Goal: Task Accomplishment & Management: Manage account settings

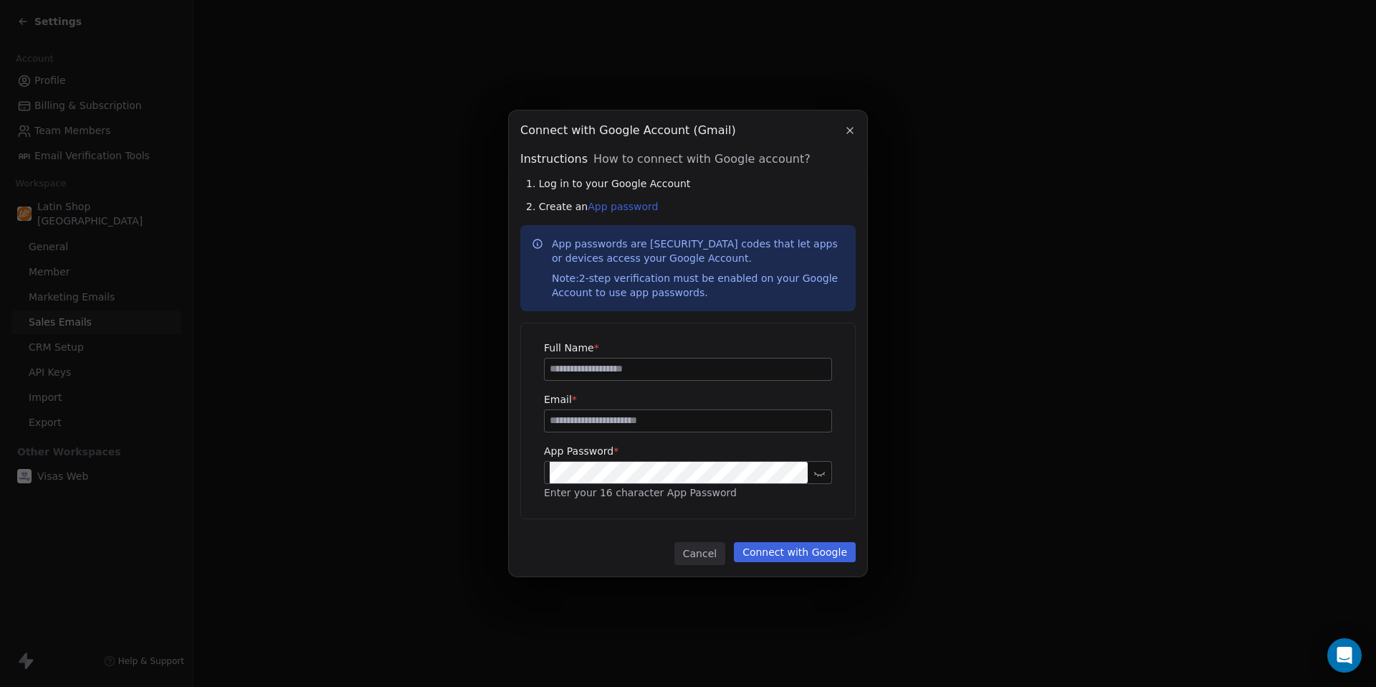
click at [856, 128] on button "button" at bounding box center [850, 130] width 17 height 17
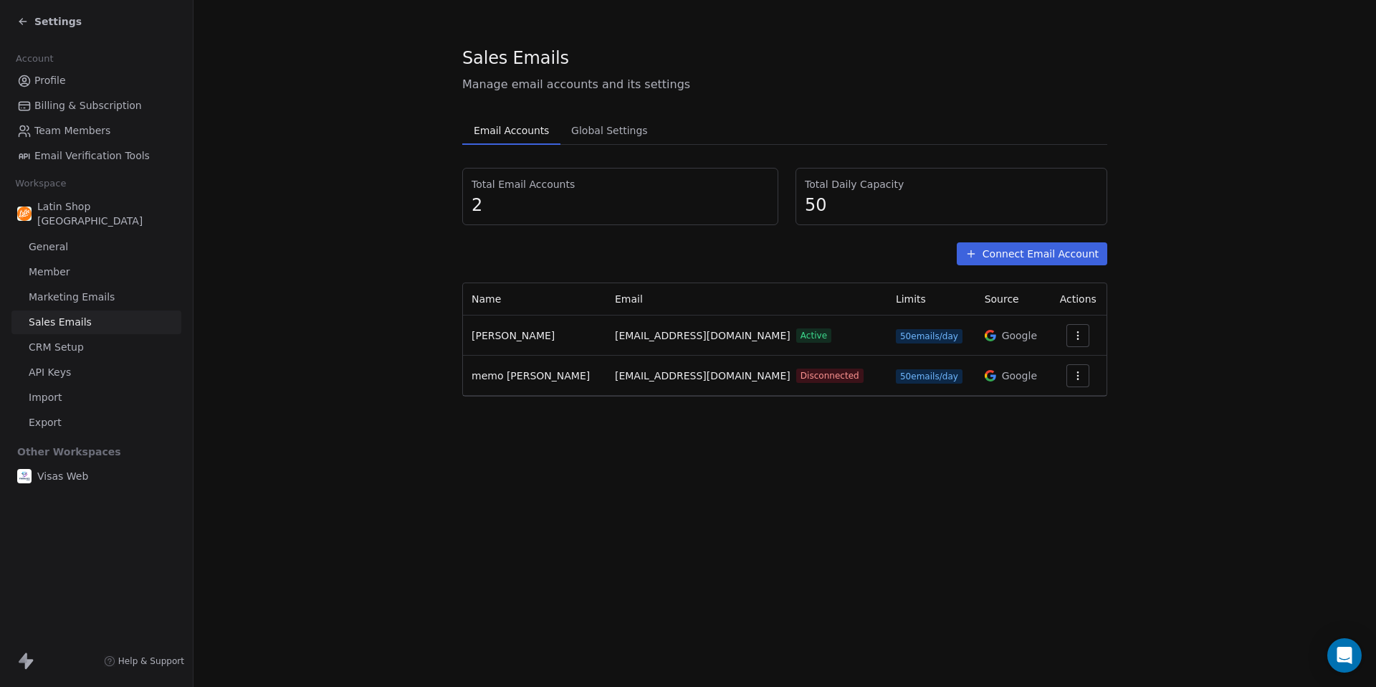
click at [1078, 379] on icon "button" at bounding box center [1078, 379] width 1 height 1
click at [1054, 409] on span "Reconnect" at bounding box center [1045, 408] width 53 height 15
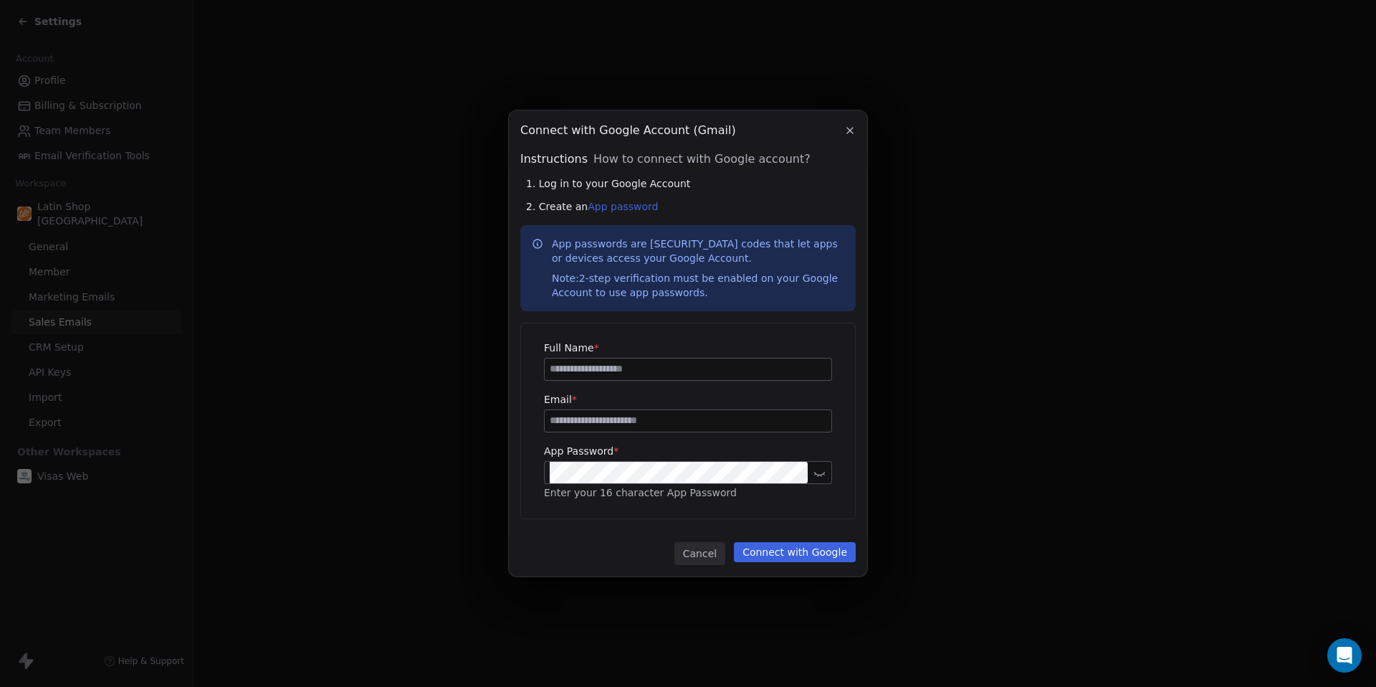
click at [713, 371] on input at bounding box center [688, 369] width 287 height 22
click at [639, 206] on link "App password" at bounding box center [623, 206] width 70 height 11
click at [589, 371] on input at bounding box center [688, 369] width 287 height 22
type input "**********"
click at [577, 423] on input at bounding box center [688, 421] width 287 height 22
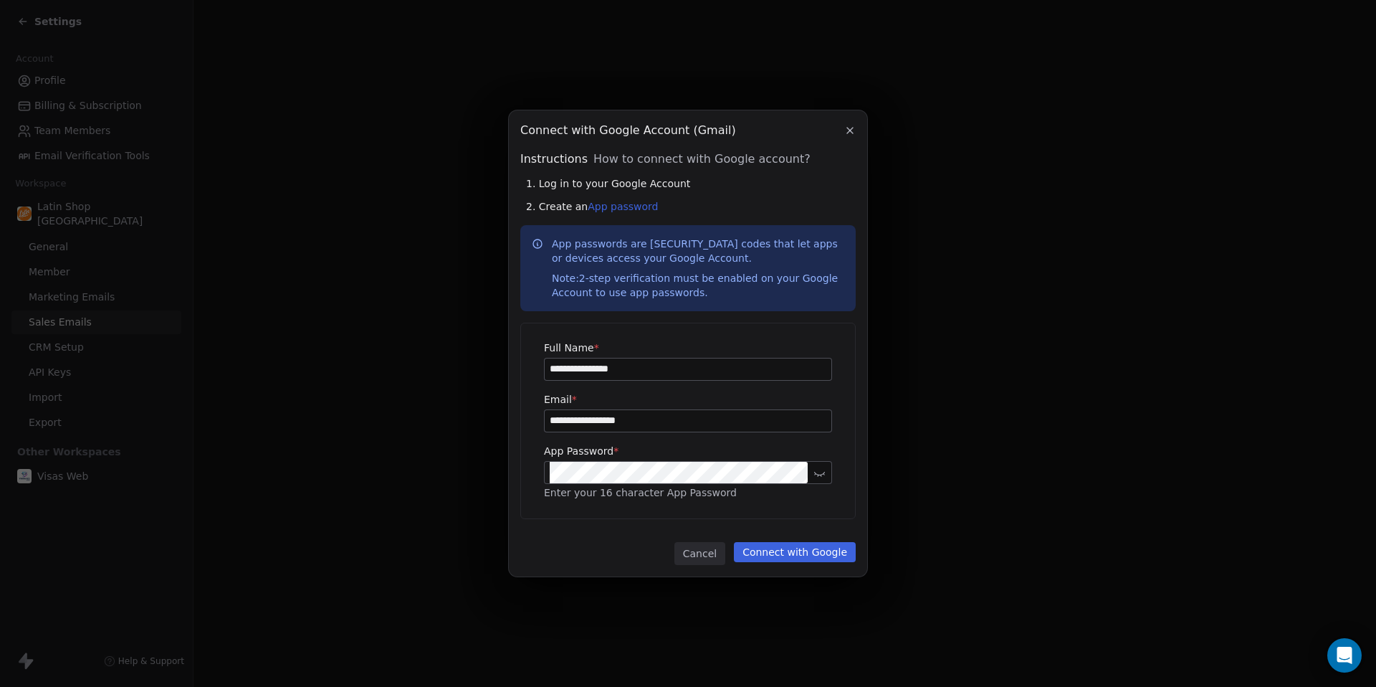
type input "**********"
click at [821, 470] on icon at bounding box center [819, 472] width 11 height 11
click at [821, 551] on button "Connect with Google" at bounding box center [795, 552] width 122 height 20
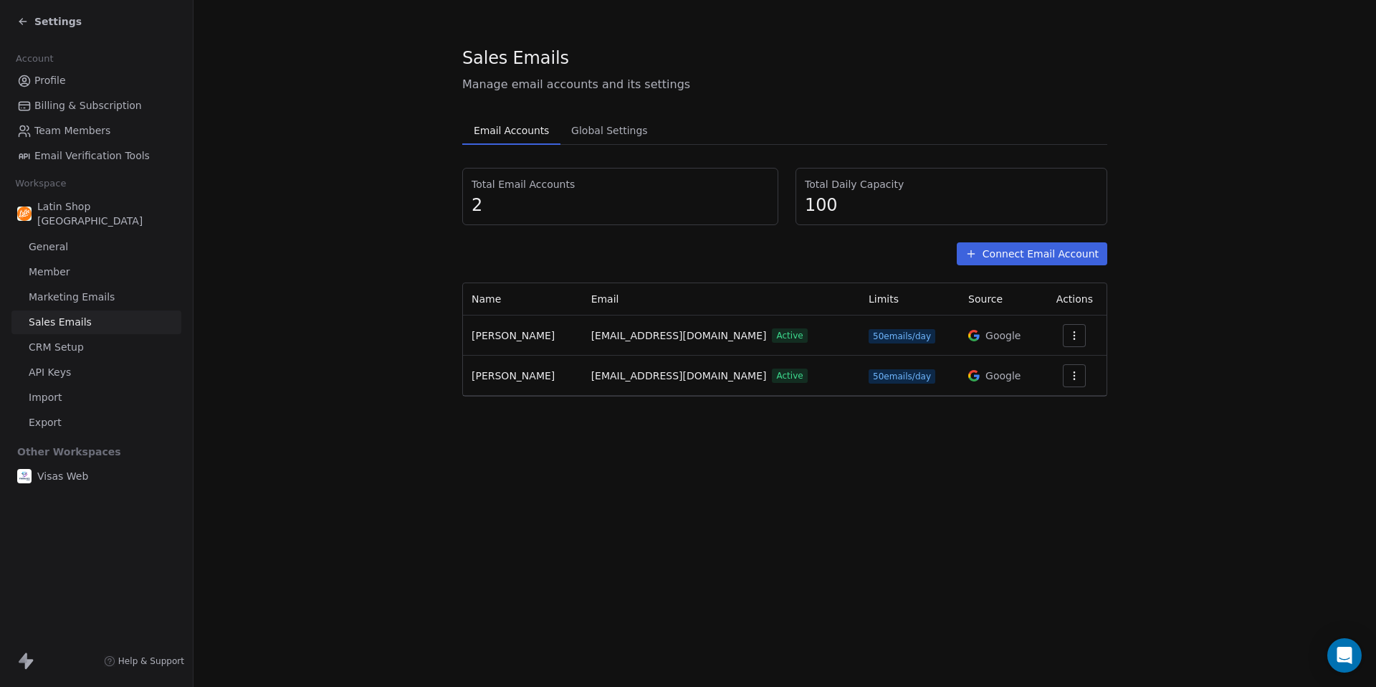
click at [1206, 259] on section "Sales Emails Manage email accounts and its settings Email Accounts Email Accoun…" at bounding box center [785, 221] width 1183 height 442
click at [1009, 255] on button "Connect Email Account" at bounding box center [1032, 253] width 151 height 23
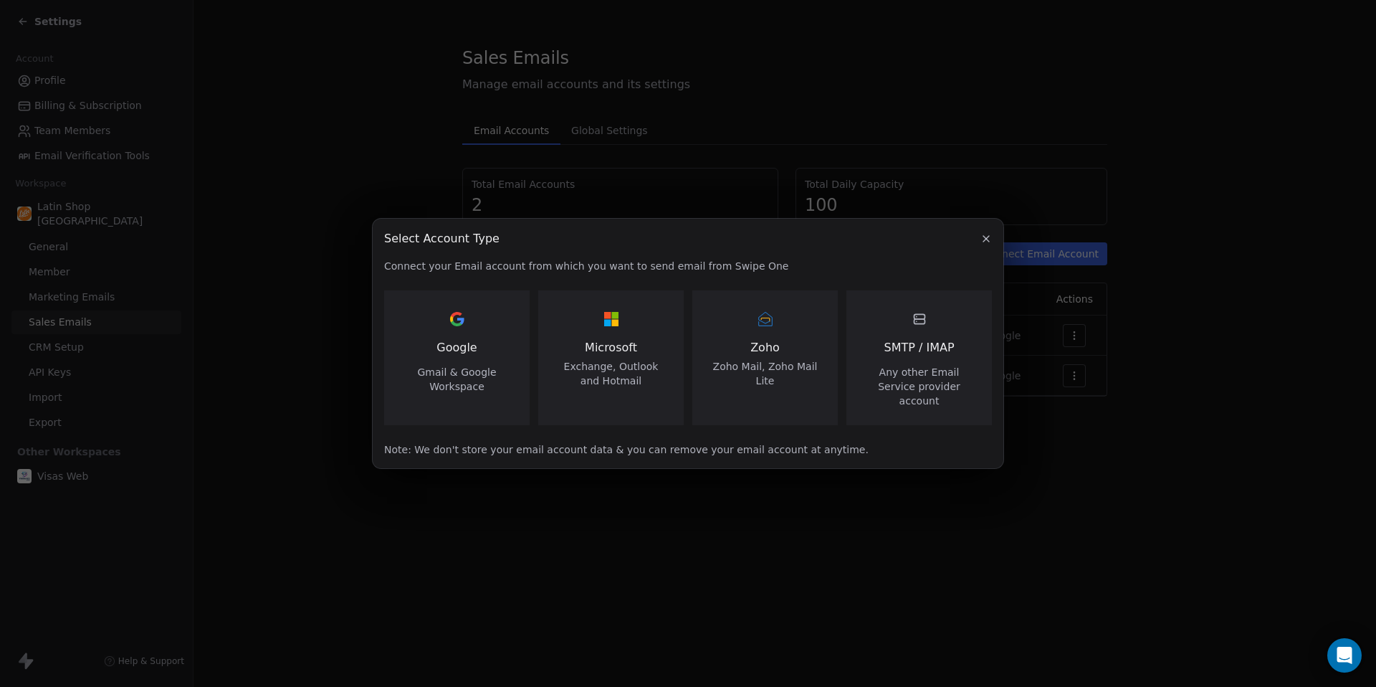
click at [988, 244] on icon "button" at bounding box center [986, 238] width 11 height 11
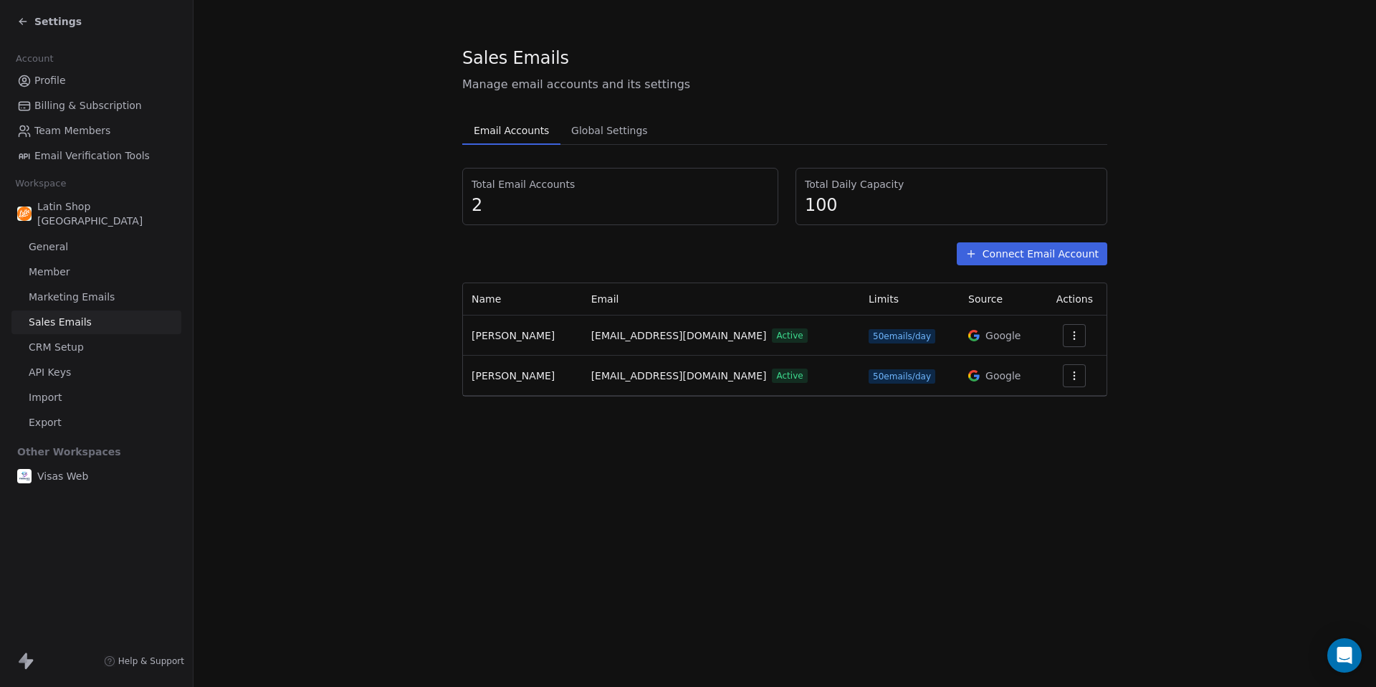
click at [93, 290] on span "Marketing Emails" at bounding box center [72, 297] width 86 height 15
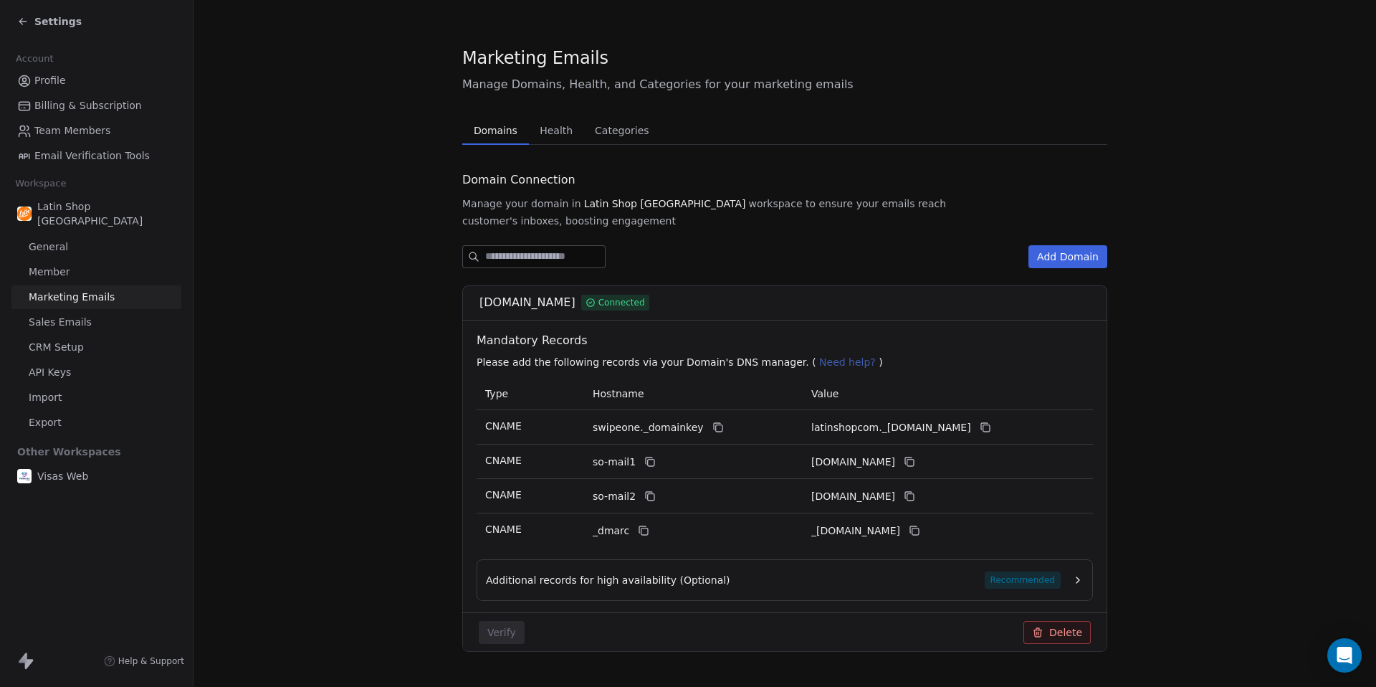
click at [66, 315] on span "Sales Emails" at bounding box center [60, 322] width 63 height 15
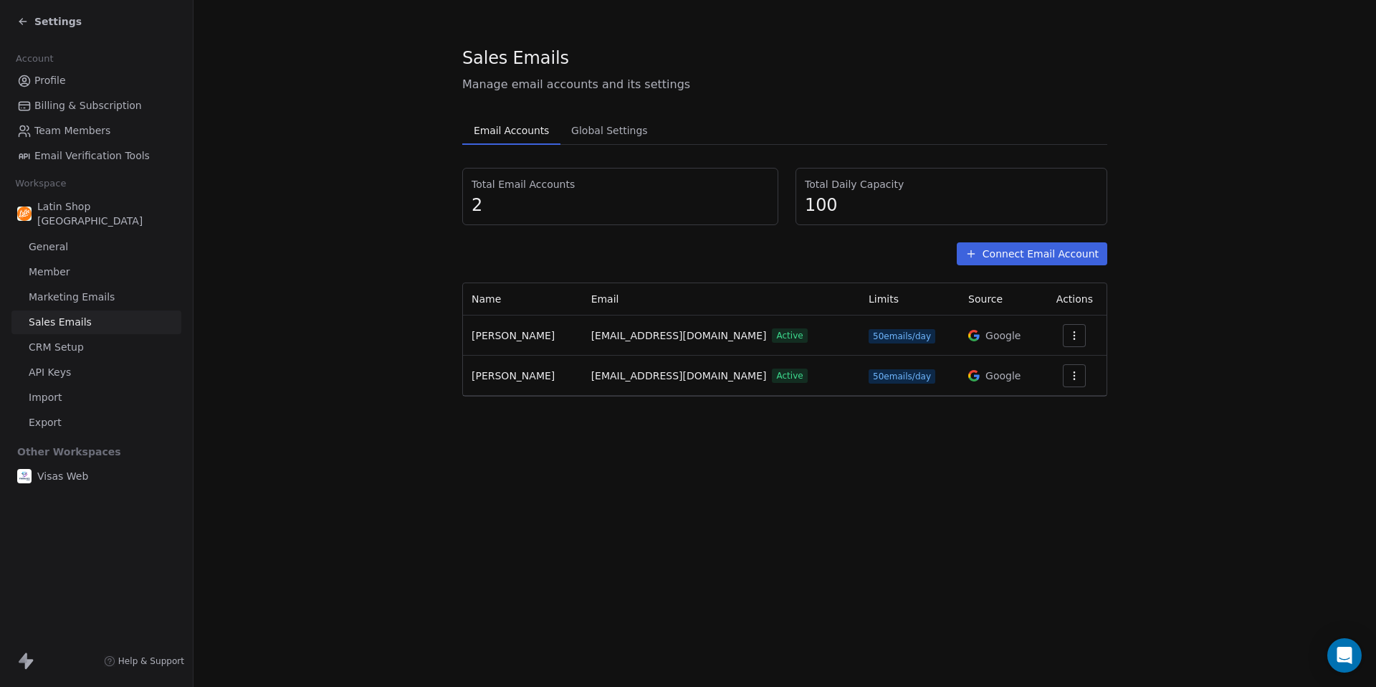
click at [80, 340] on span "CRM Setup" at bounding box center [56, 347] width 55 height 15
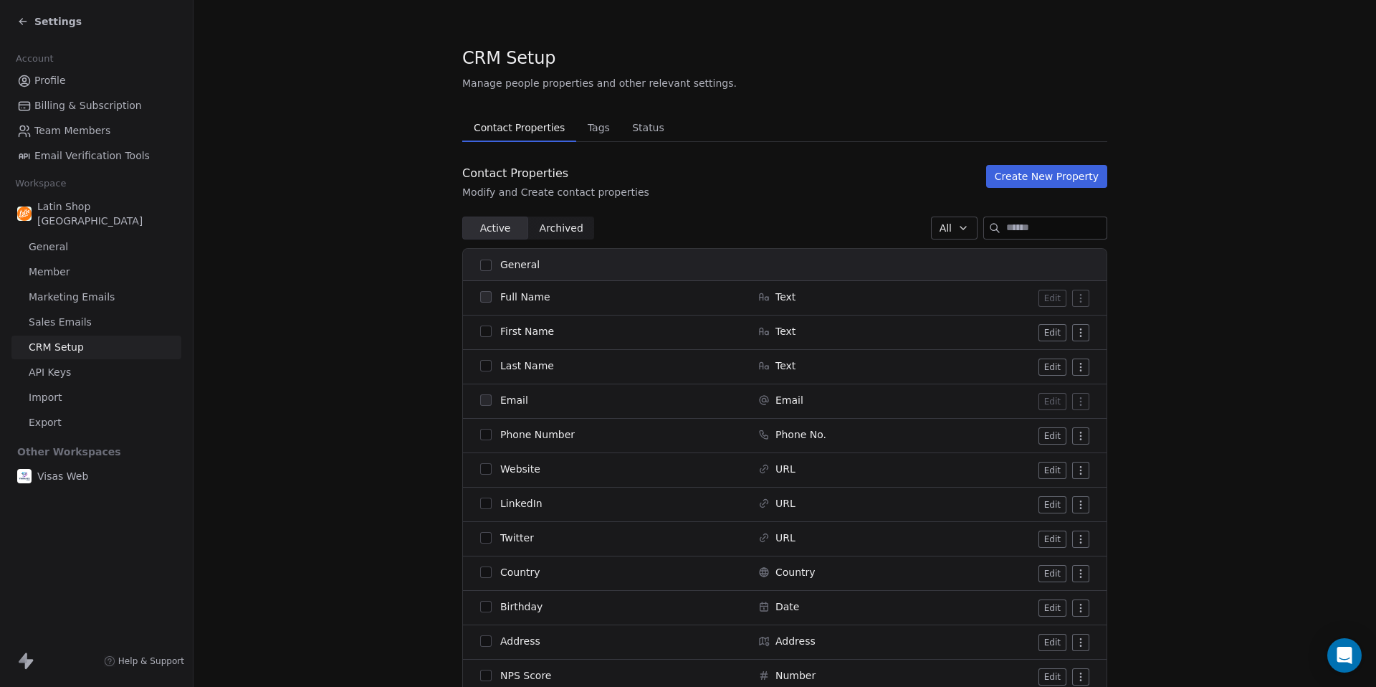
click at [59, 365] on span "API Keys" at bounding box center [50, 372] width 42 height 15
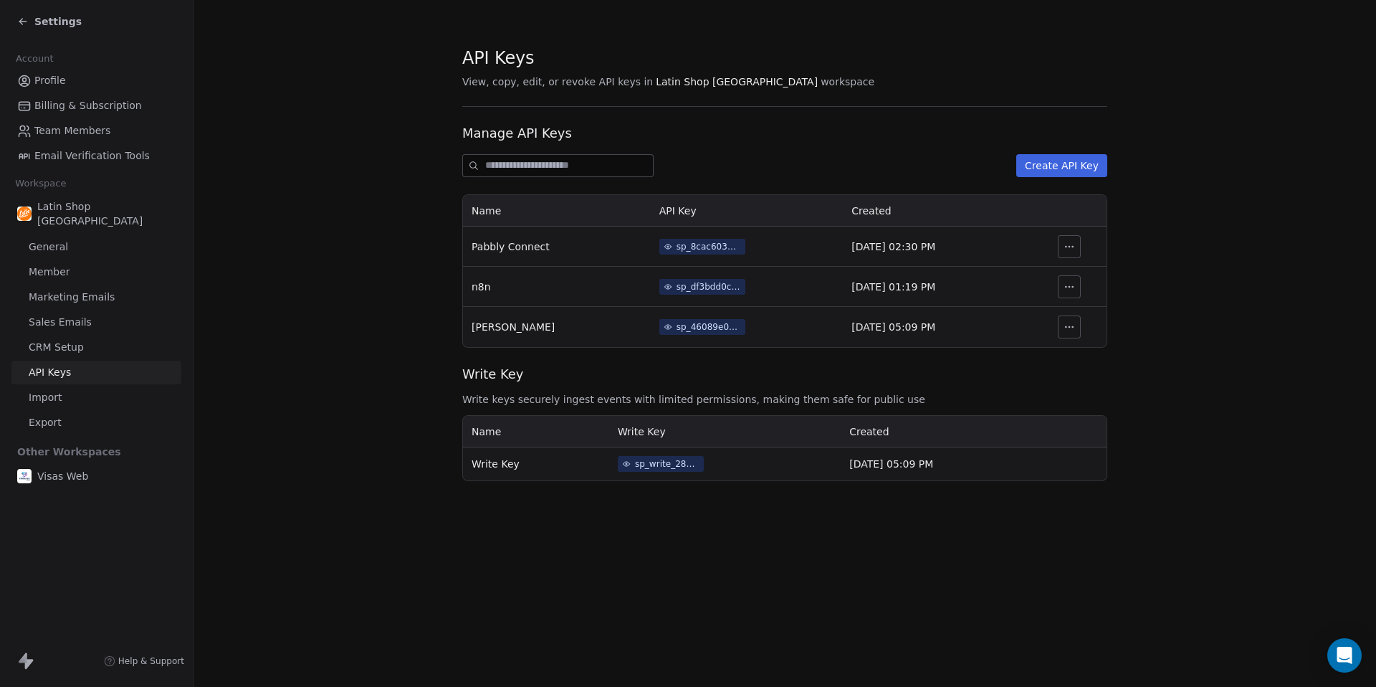
click at [50, 390] on span "Import" at bounding box center [45, 397] width 33 height 15
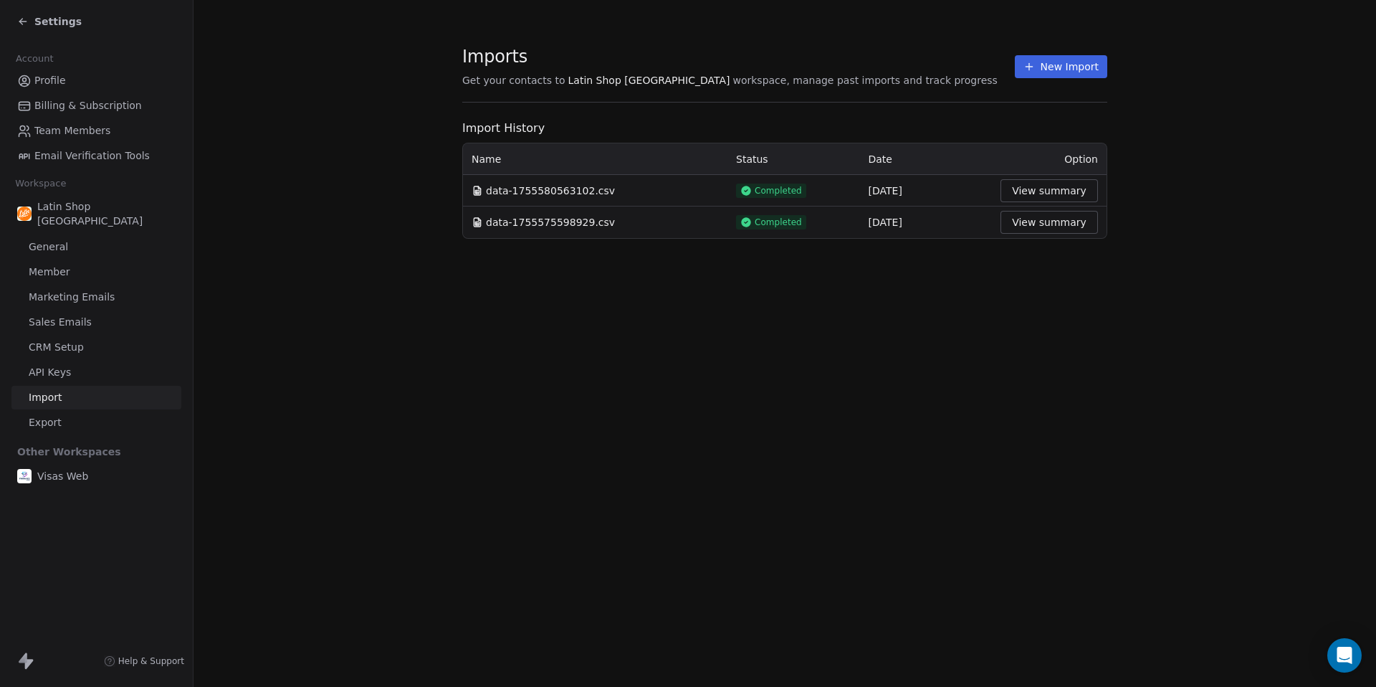
click at [44, 415] on span "Export" at bounding box center [45, 422] width 33 height 15
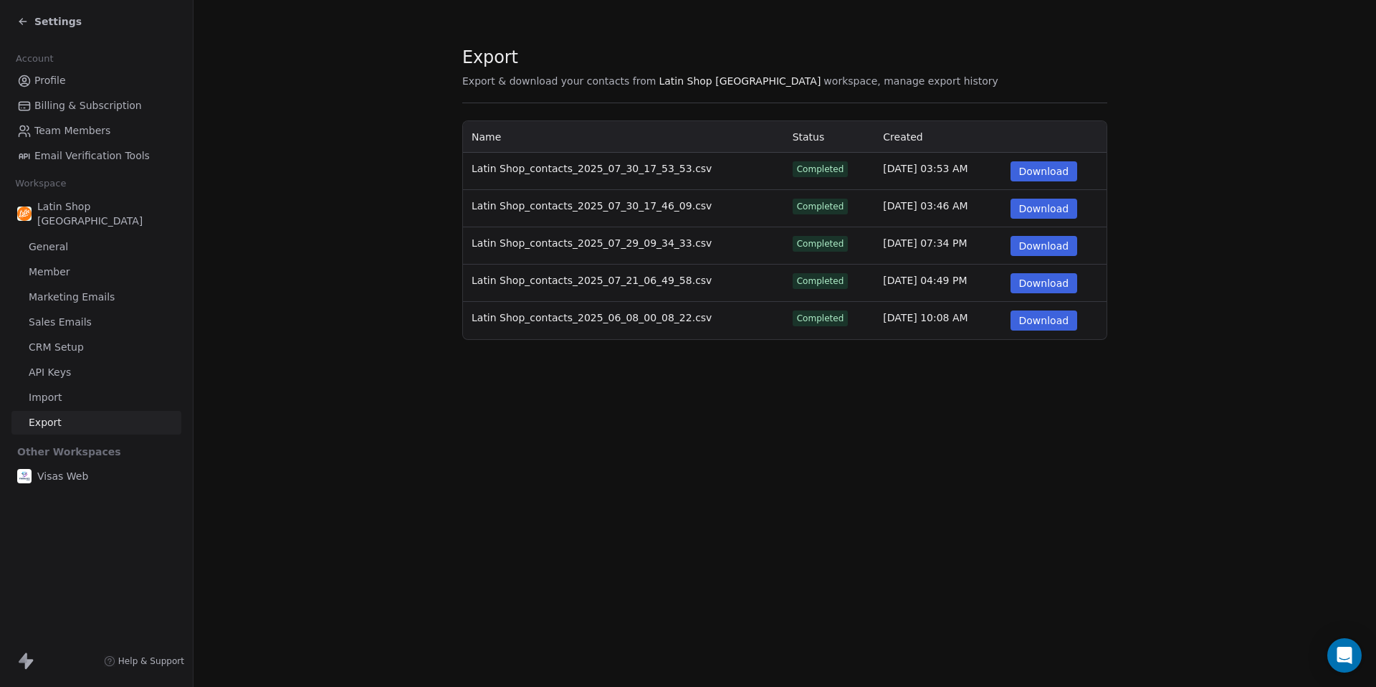
click at [121, 153] on span "Email Verification Tools" at bounding box center [91, 155] width 115 height 15
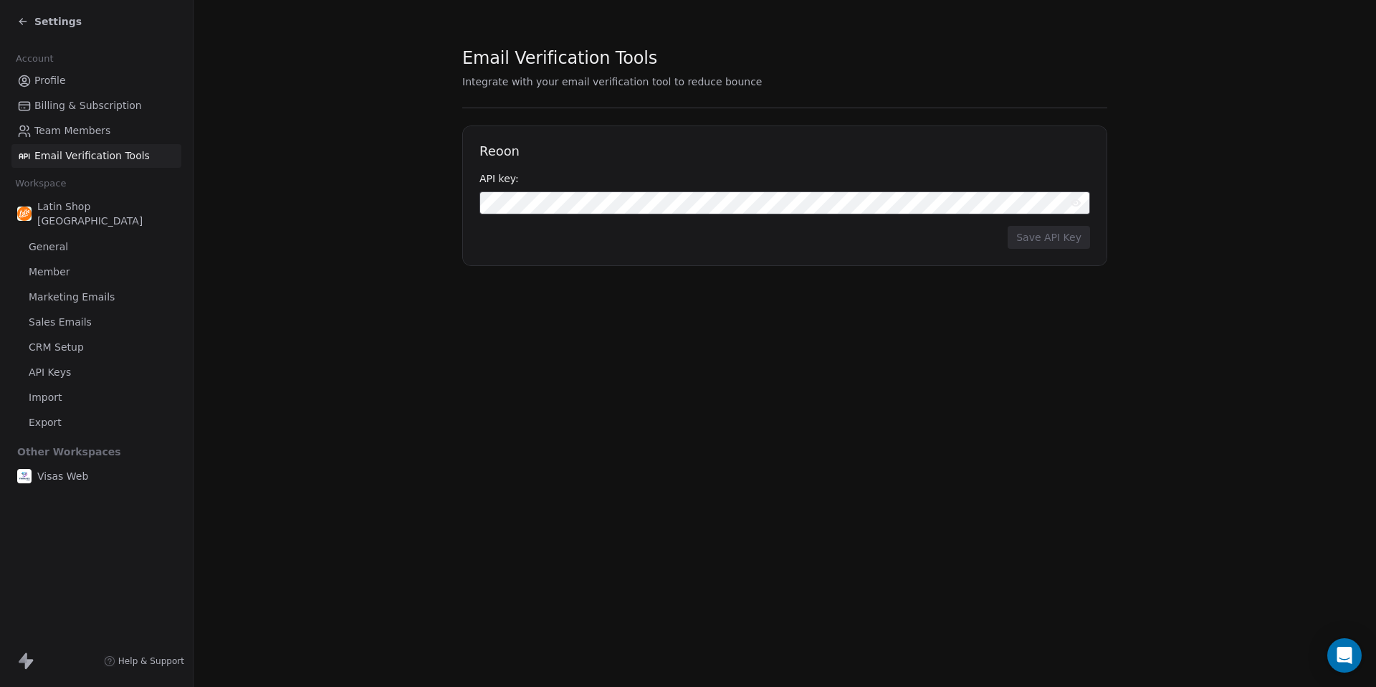
click at [72, 315] on span "Sales Emails" at bounding box center [60, 322] width 63 height 15
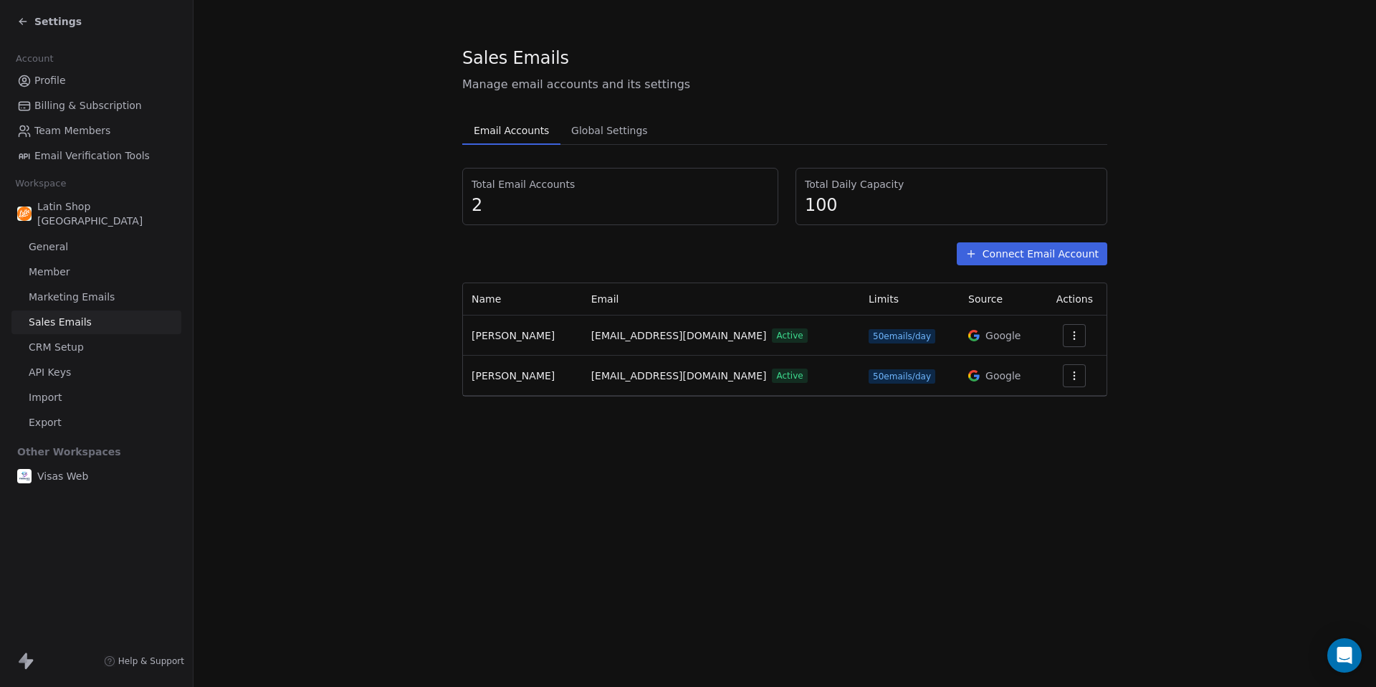
click at [65, 340] on span "CRM Setup" at bounding box center [56, 347] width 55 height 15
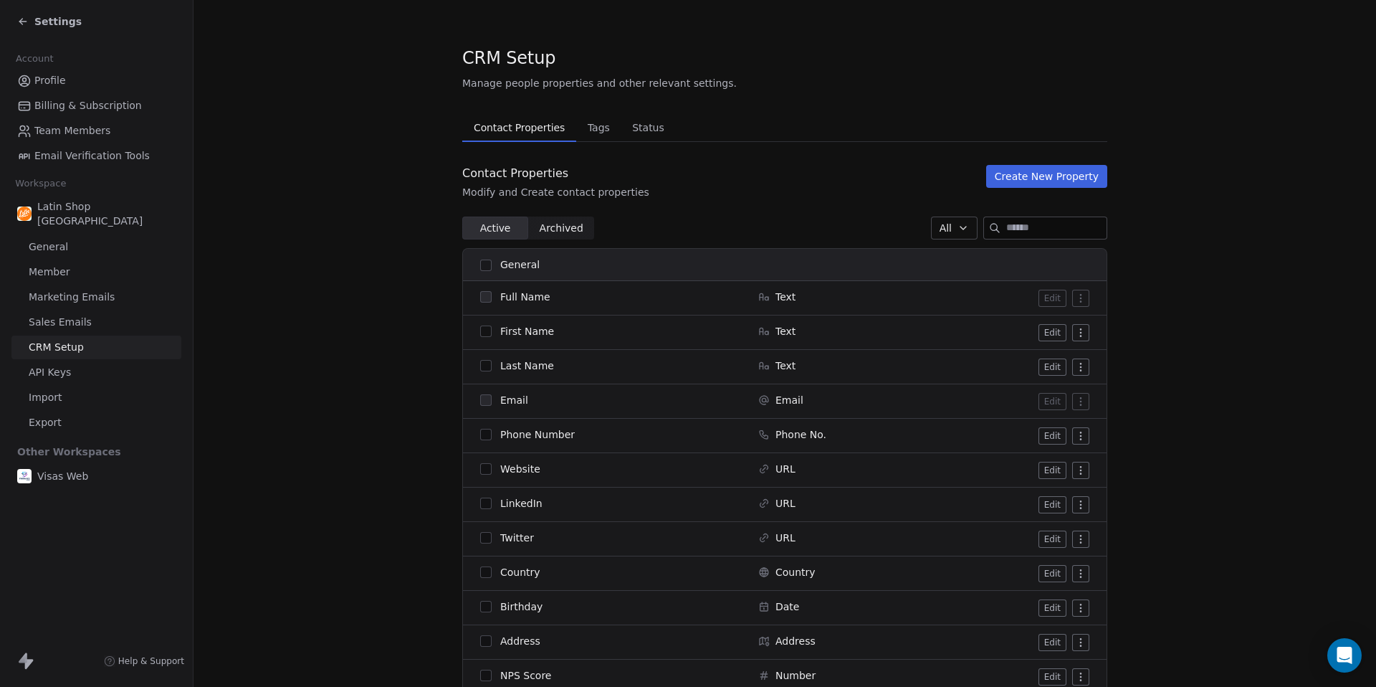
click at [67, 315] on span "Sales Emails" at bounding box center [60, 322] width 63 height 15
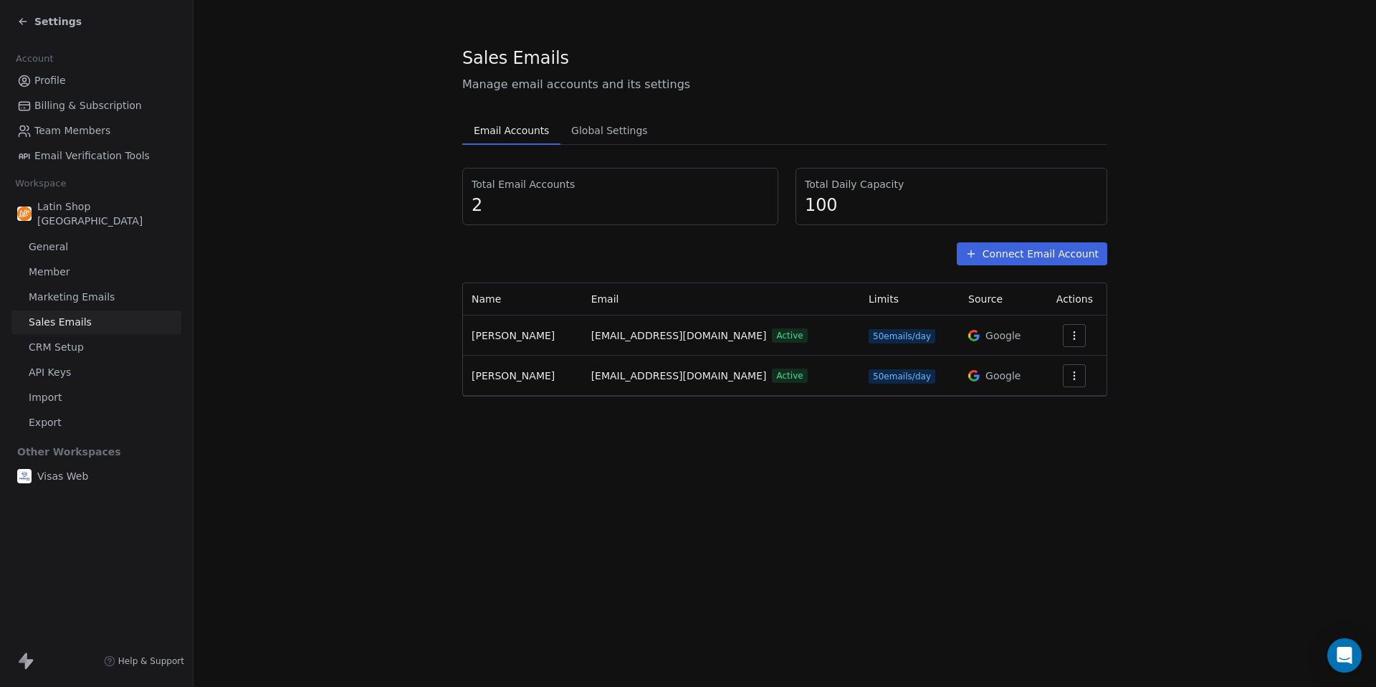
click at [65, 340] on span "CRM Setup" at bounding box center [56, 347] width 55 height 15
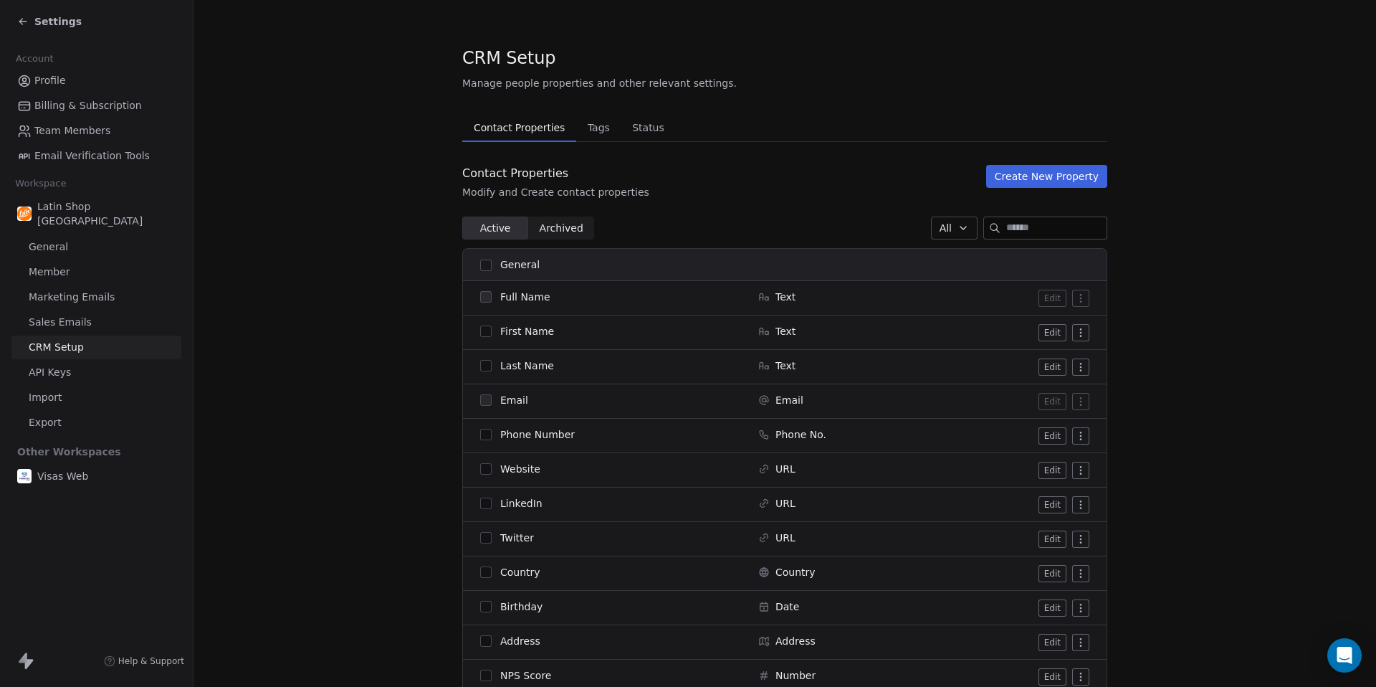
click at [604, 134] on span "Tags" at bounding box center [599, 128] width 34 height 20
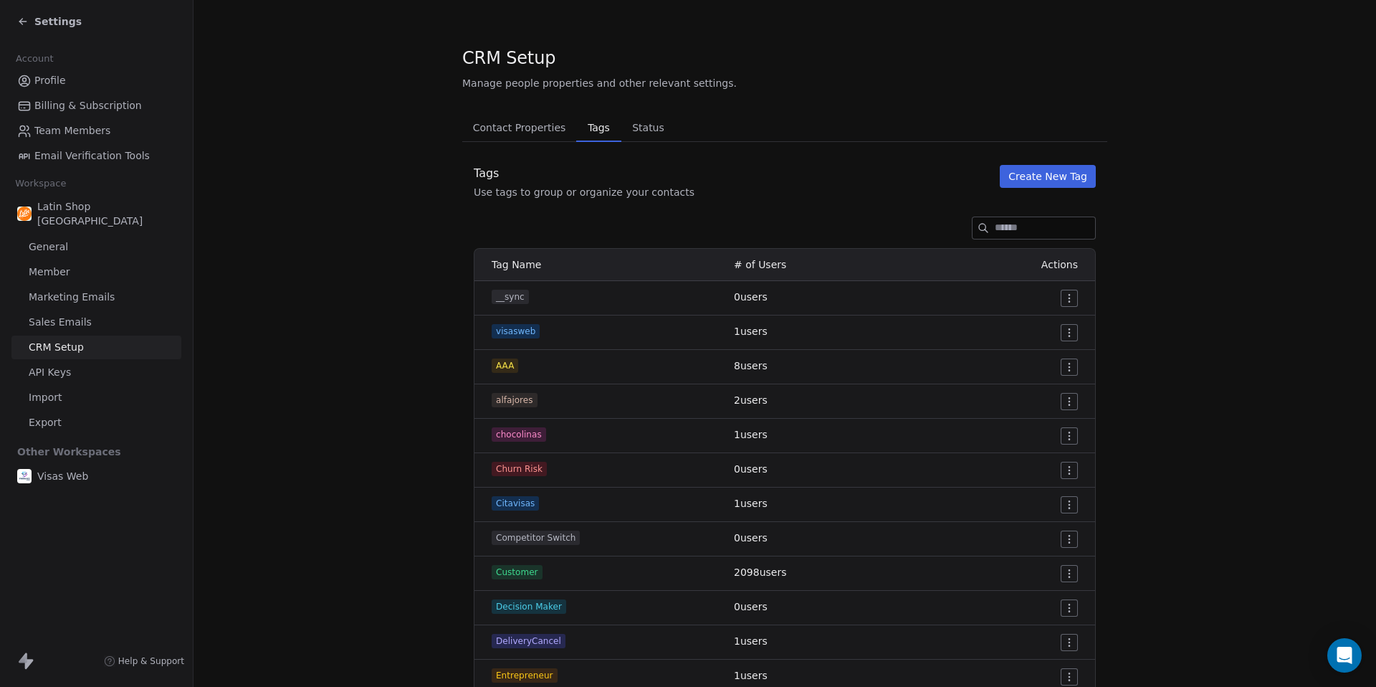
click at [638, 130] on span "Status" at bounding box center [649, 128] width 44 height 20
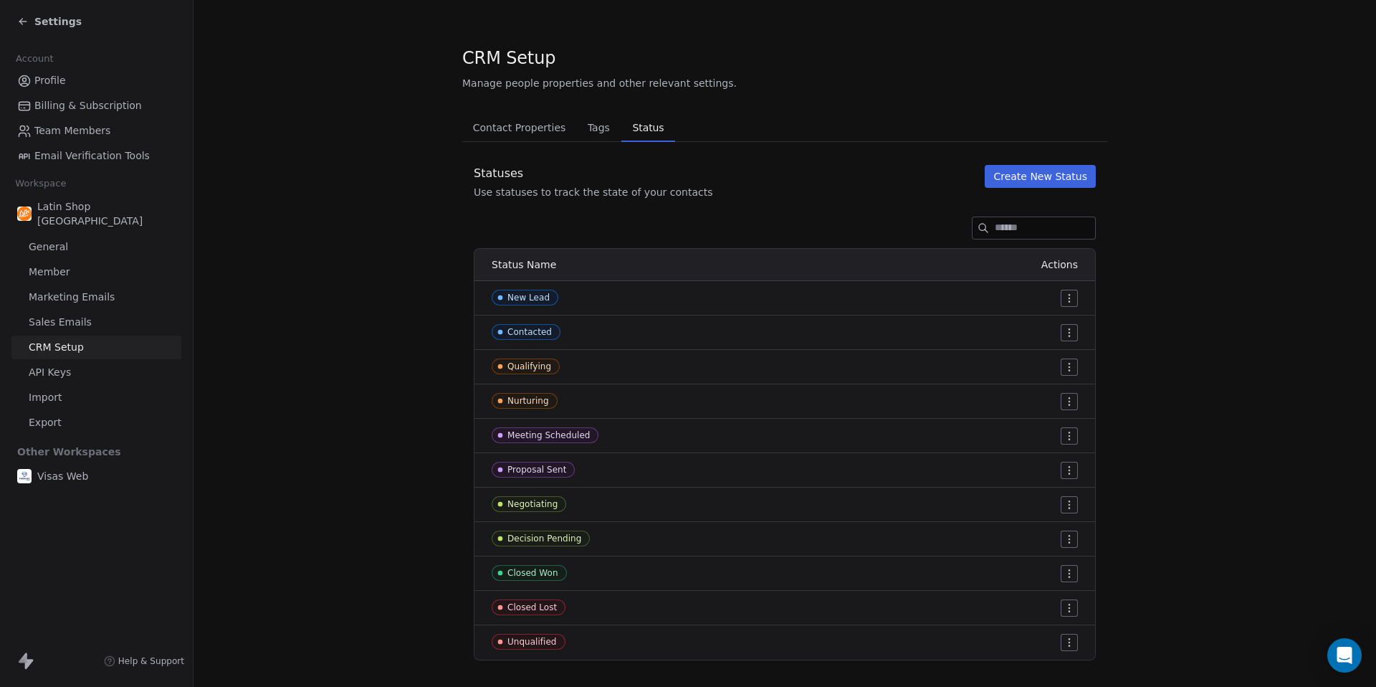
click at [63, 365] on span "API Keys" at bounding box center [50, 372] width 42 height 15
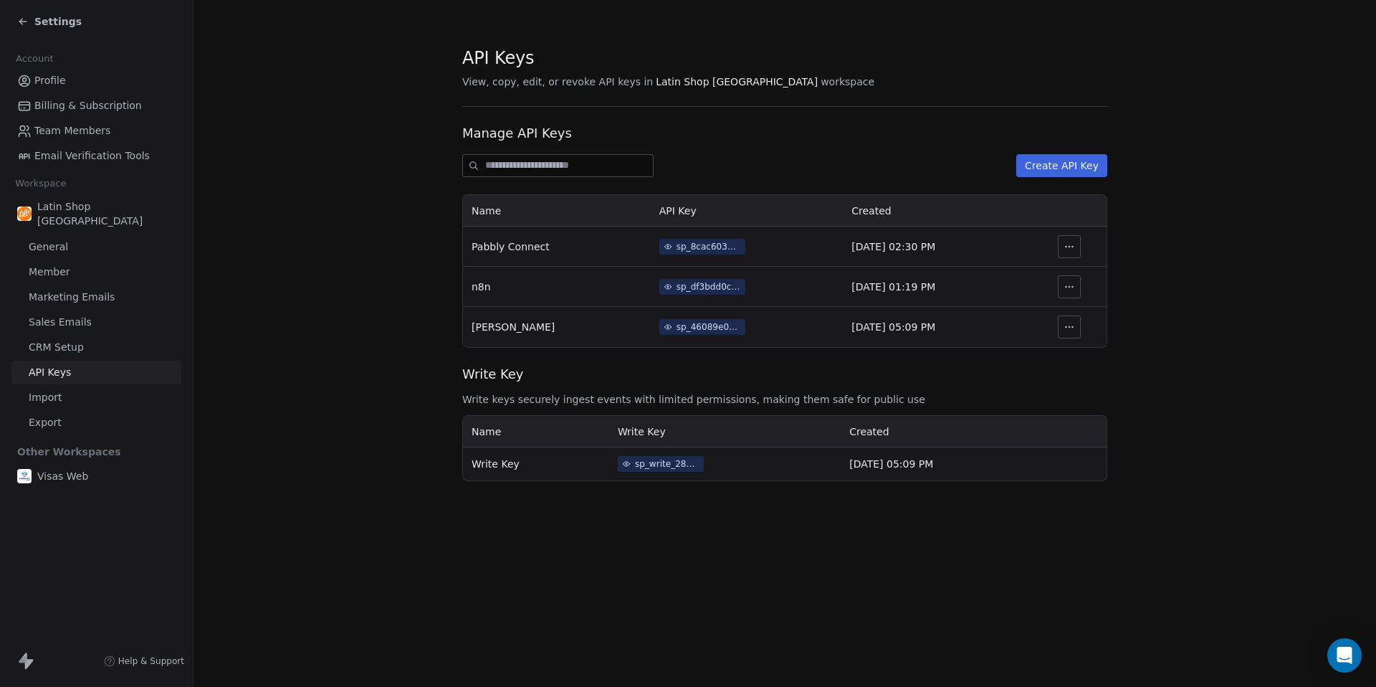
click at [51, 390] on span "Import" at bounding box center [45, 397] width 33 height 15
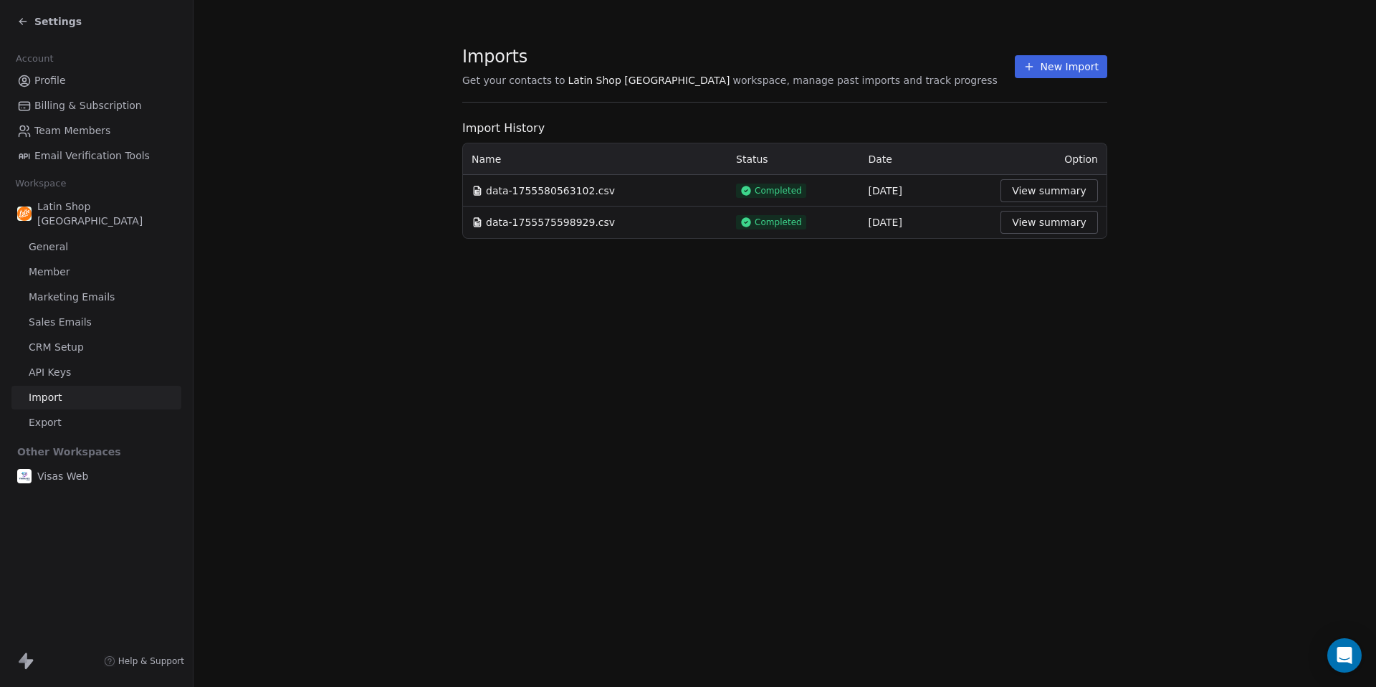
click at [68, 315] on span "Sales Emails" at bounding box center [60, 322] width 63 height 15
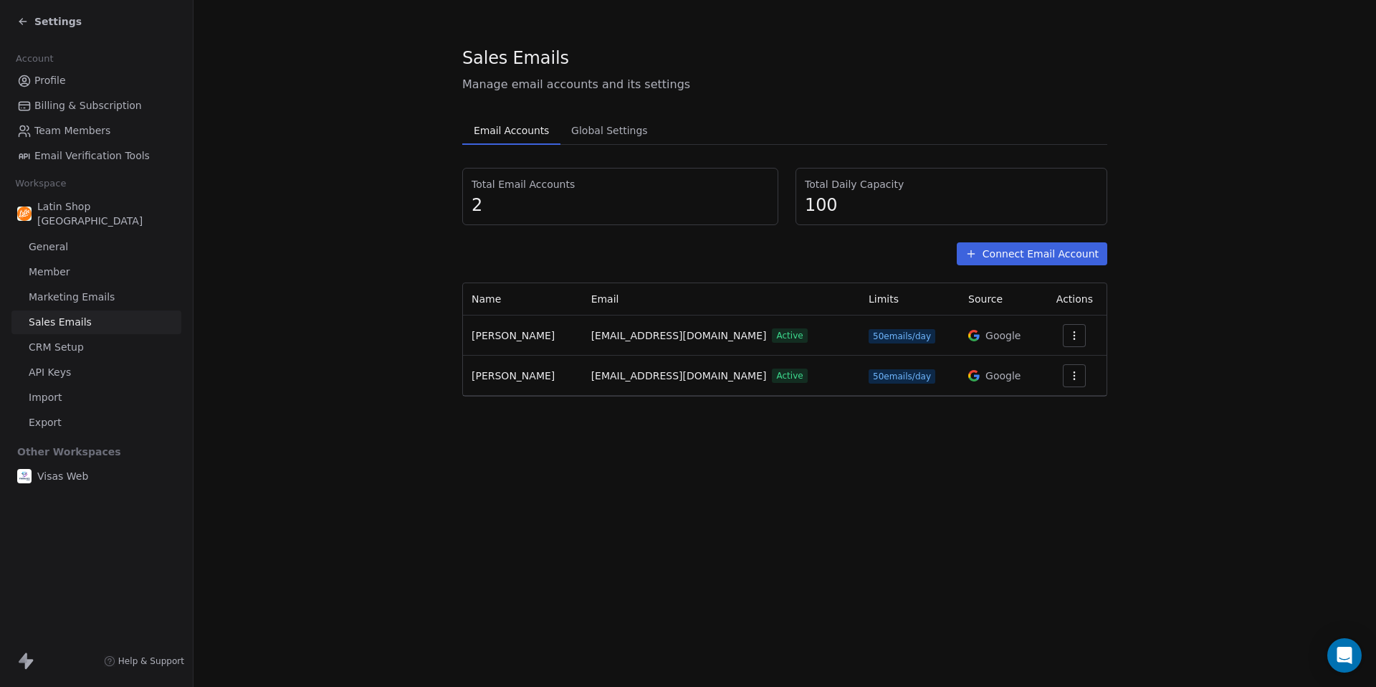
click at [72, 290] on span "Marketing Emails" at bounding box center [72, 297] width 86 height 15
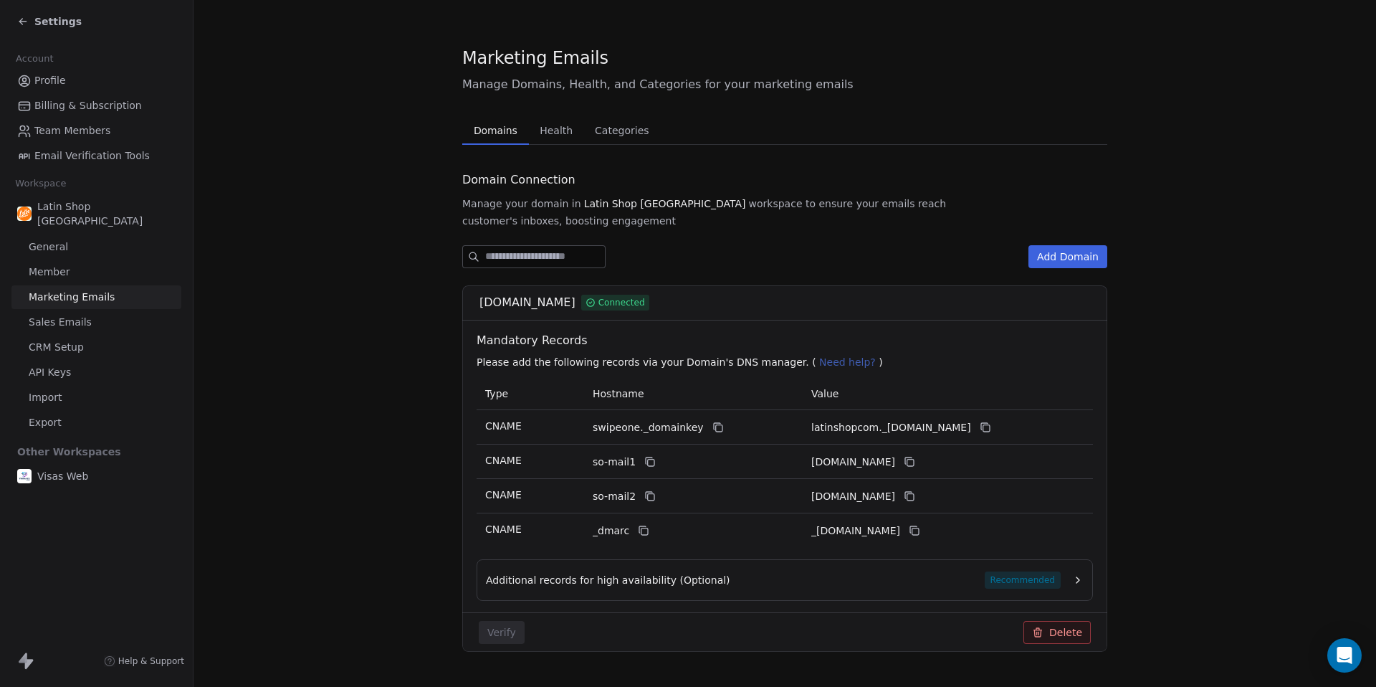
click at [1181, 67] on section "Marketing Emails Manage Domains, Health, and Categories for your marketing emai…" at bounding box center [785, 563] width 1183 height 1127
